Goal: Information Seeking & Learning: Check status

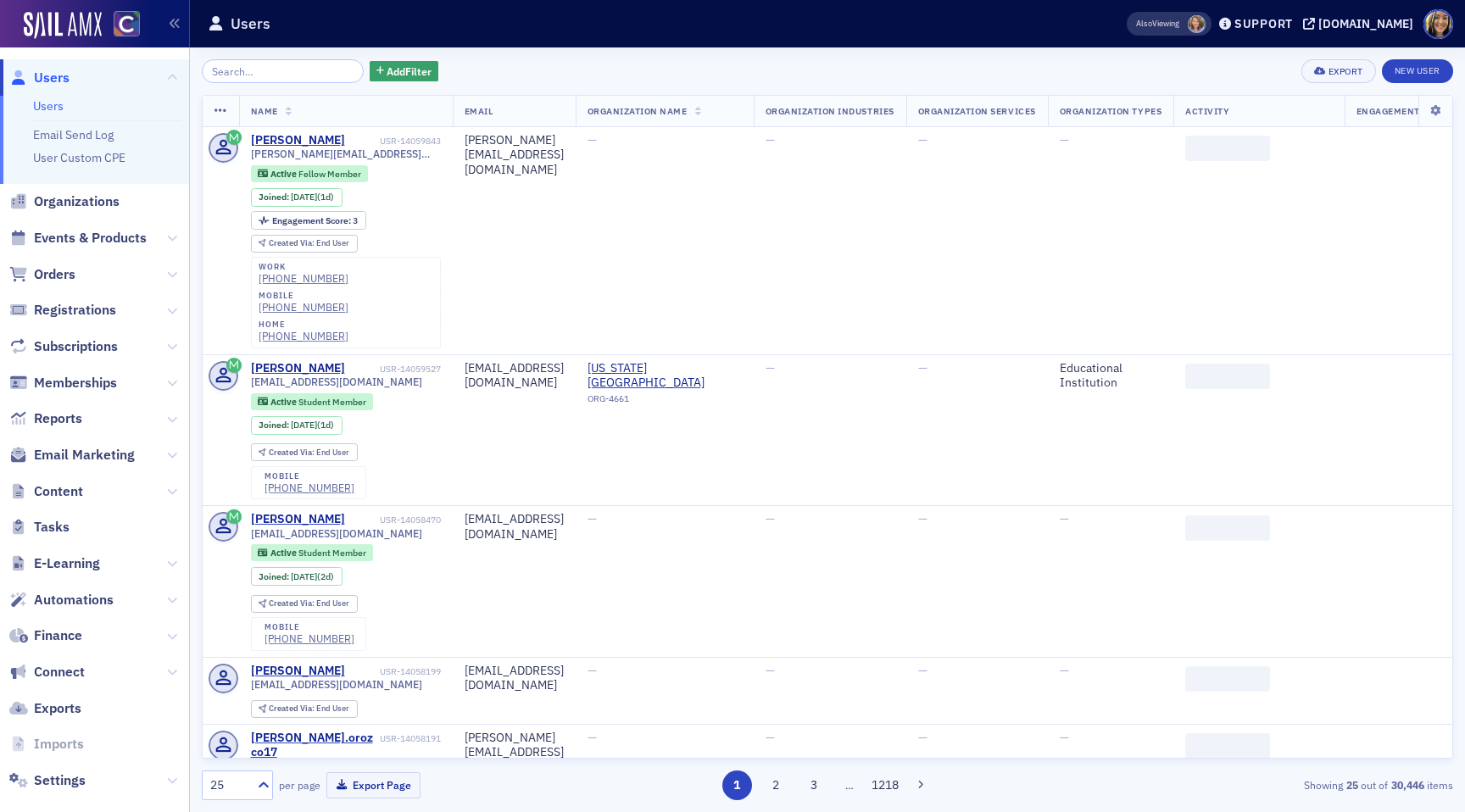
click at [134, 252] on span "Events & Products" at bounding box center [94, 239] width 189 height 37
click at [131, 248] on span "Events & Products" at bounding box center [94, 239] width 189 height 37
click at [129, 237] on span "Events & Products" at bounding box center [90, 238] width 112 height 18
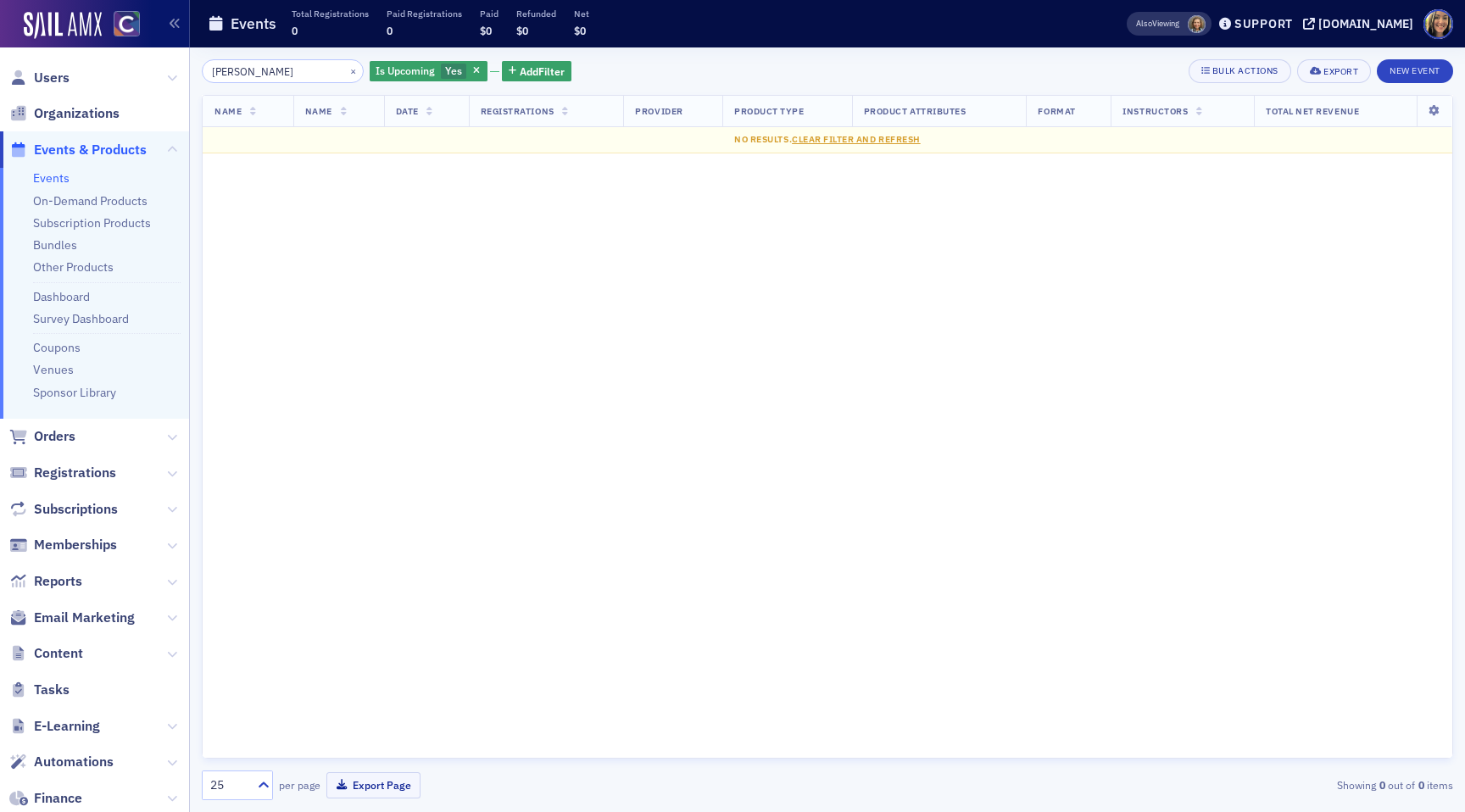
click at [275, 77] on input "[PERSON_NAME]" at bounding box center [283, 71] width 162 height 24
click at [282, 67] on input "hands-on" at bounding box center [283, 71] width 162 height 24
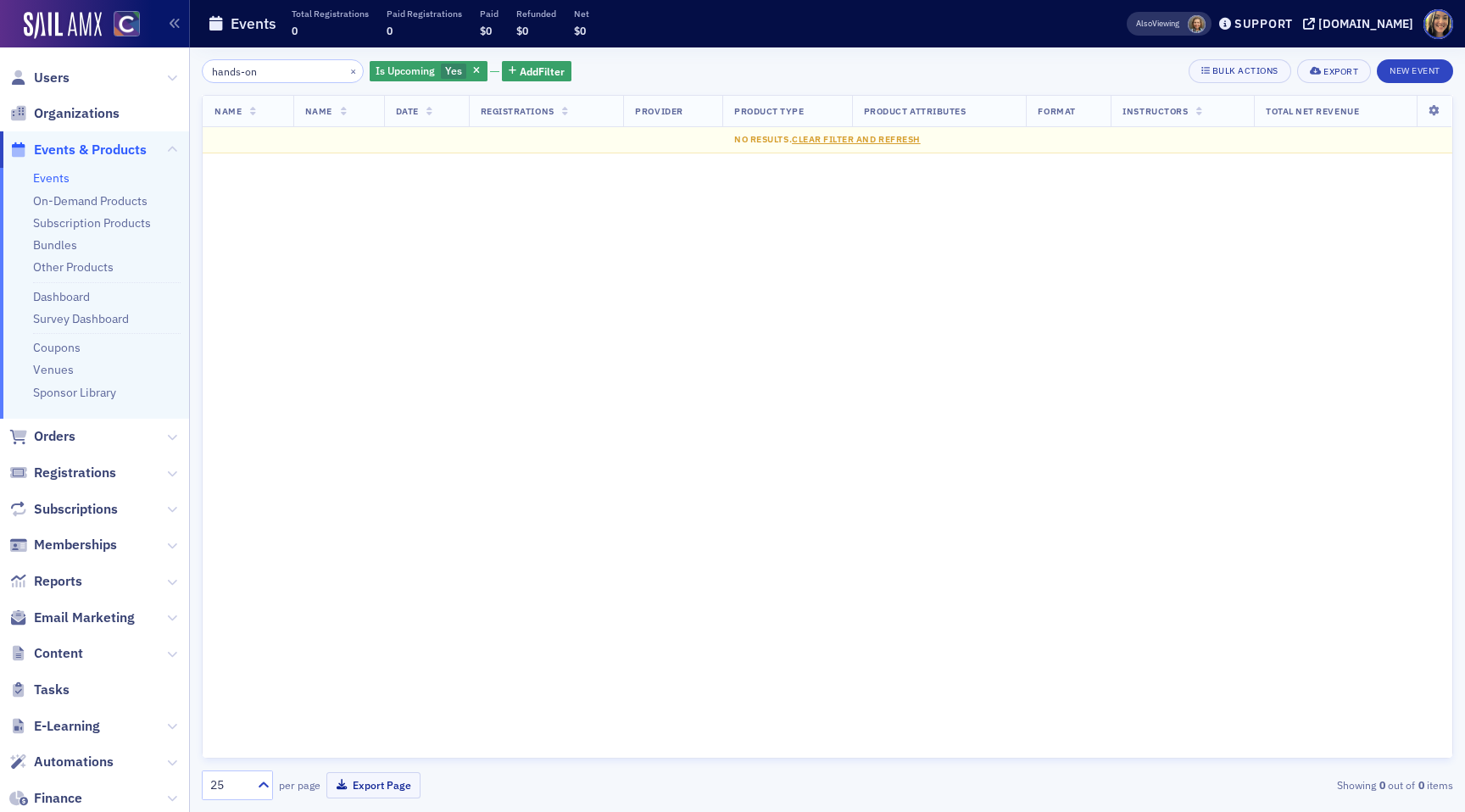
click at [282, 67] on input "hands-on" at bounding box center [283, 71] width 162 height 24
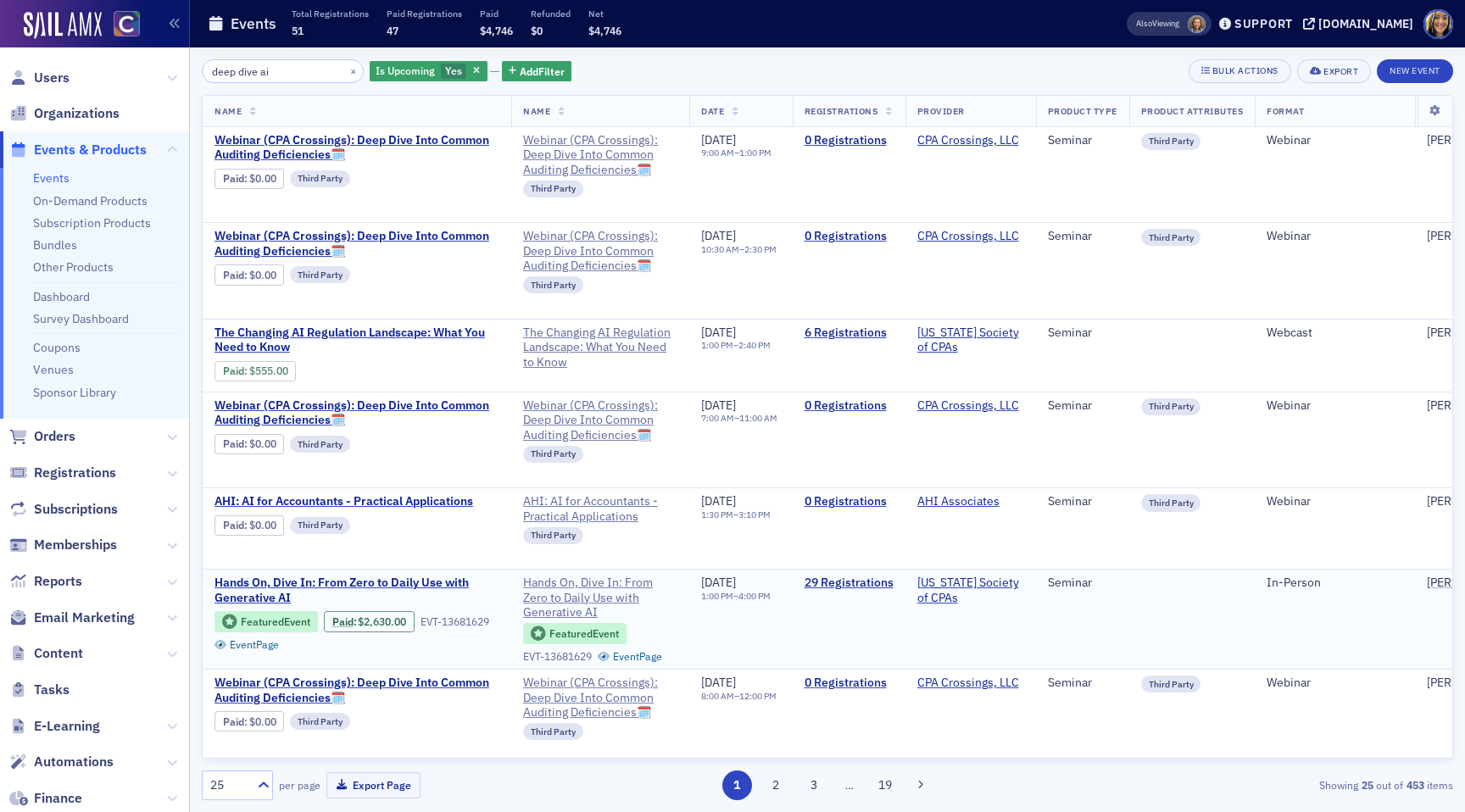
type input "deep dive ai"
click at [905, 575] on td "29 Registrations" at bounding box center [849, 619] width 112 height 100
click at [893, 582] on link "29 Registrations" at bounding box center [849, 582] width 89 height 16
